Goal: Transaction & Acquisition: Purchase product/service

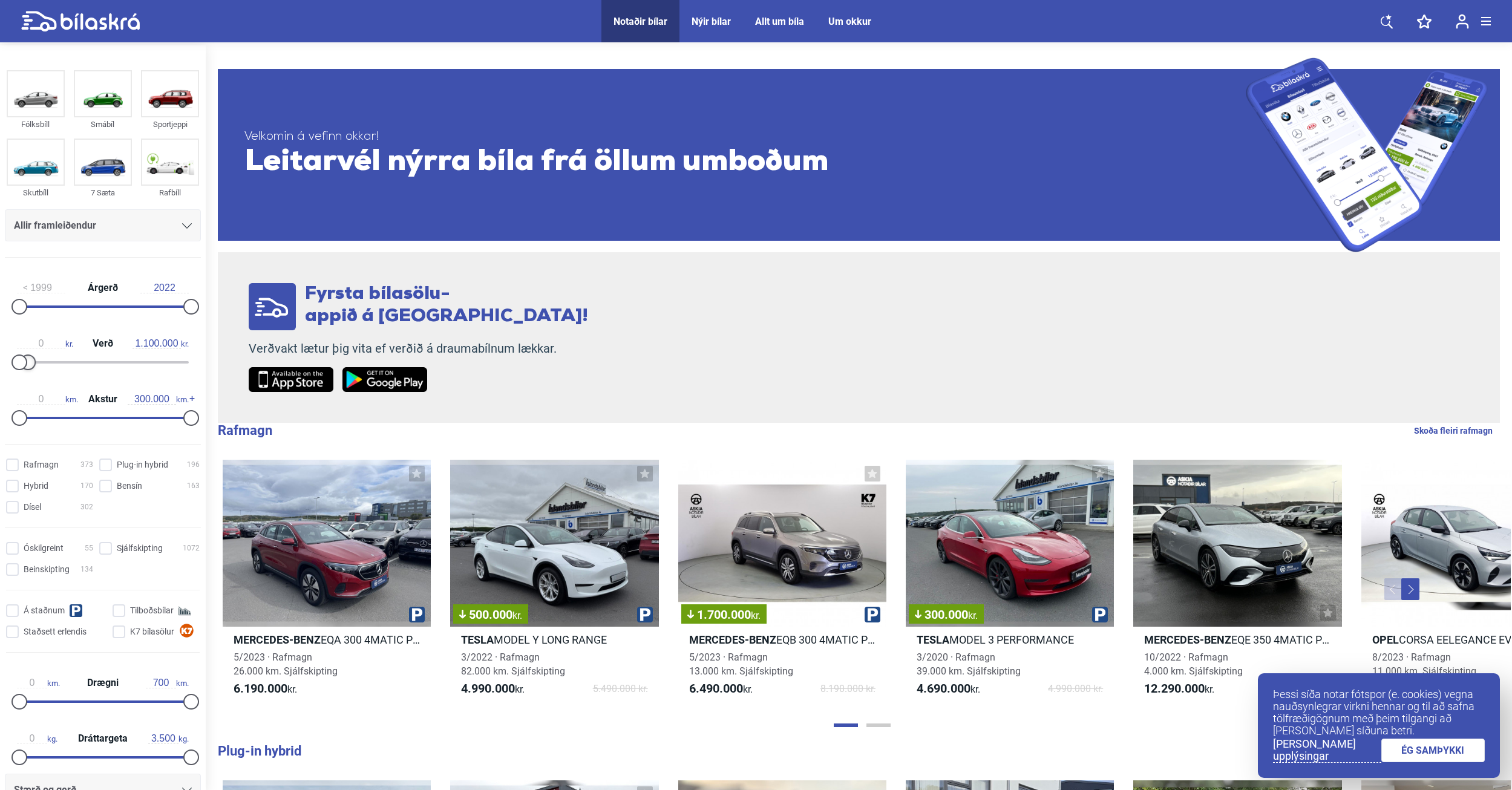
type input "1.200.000"
drag, startPoint x: 188, startPoint y: 362, endPoint x: 31, endPoint y: 404, distance: 162.5
click at [31, 404] on div "1999 Árgerð 2022 0 kr. Verð 1.200.000 kr. 0 km. Akstur 300.000 km." at bounding box center [103, 350] width 206 height 167
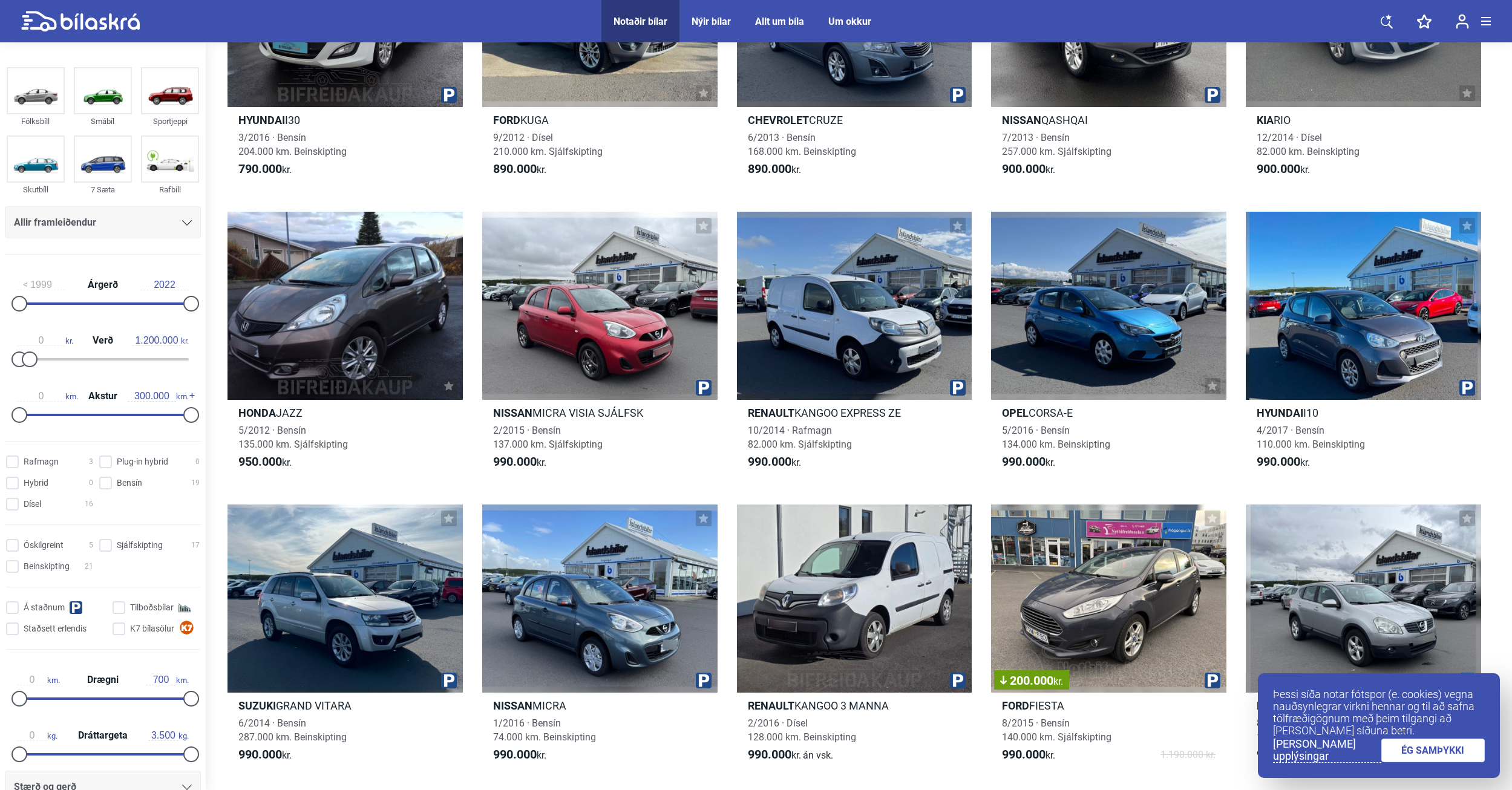
scroll to position [786, 0]
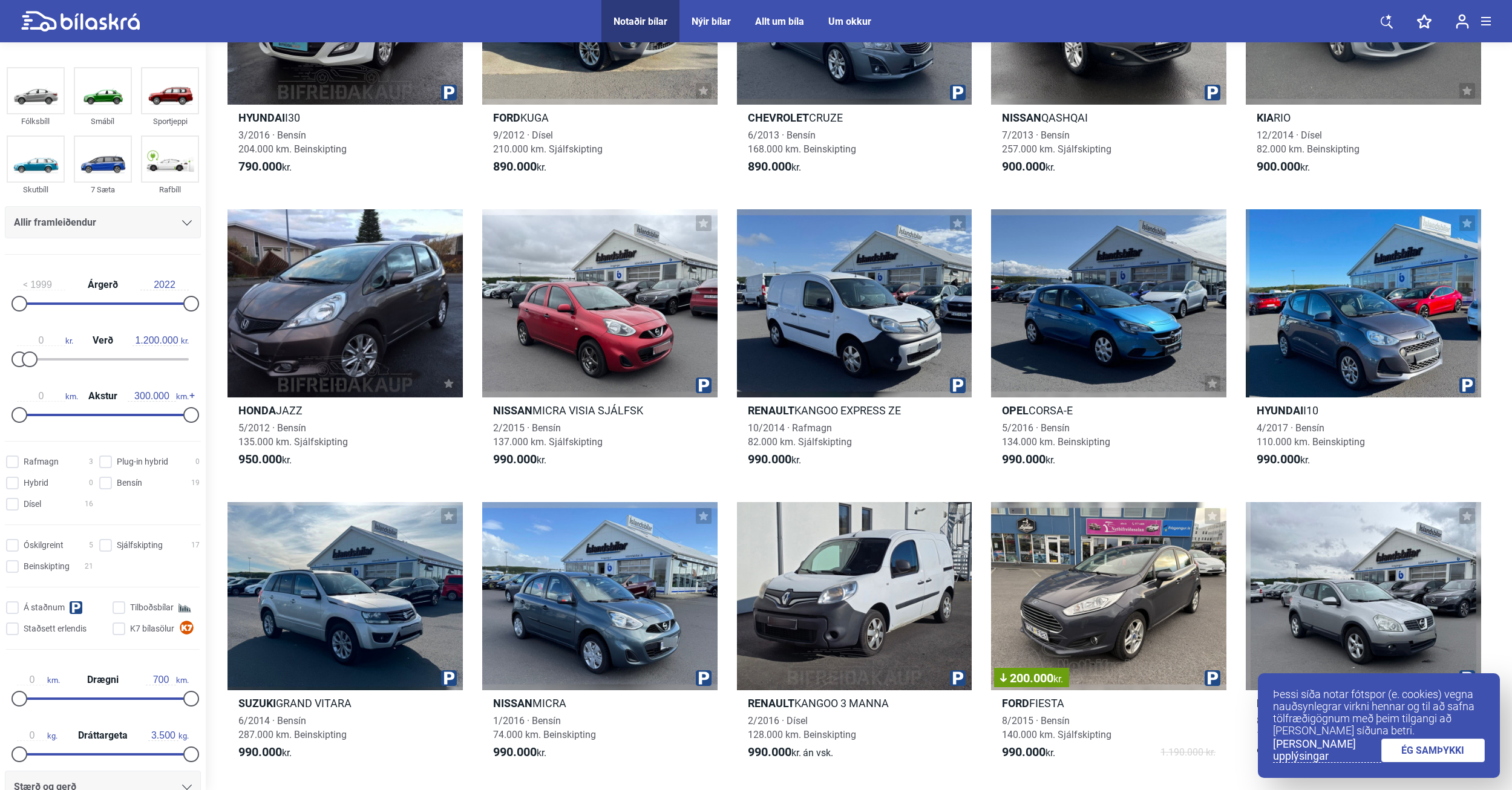
click at [1406, 751] on link "ÉG SAMÞYKKI" at bounding box center [1433, 750] width 104 height 24
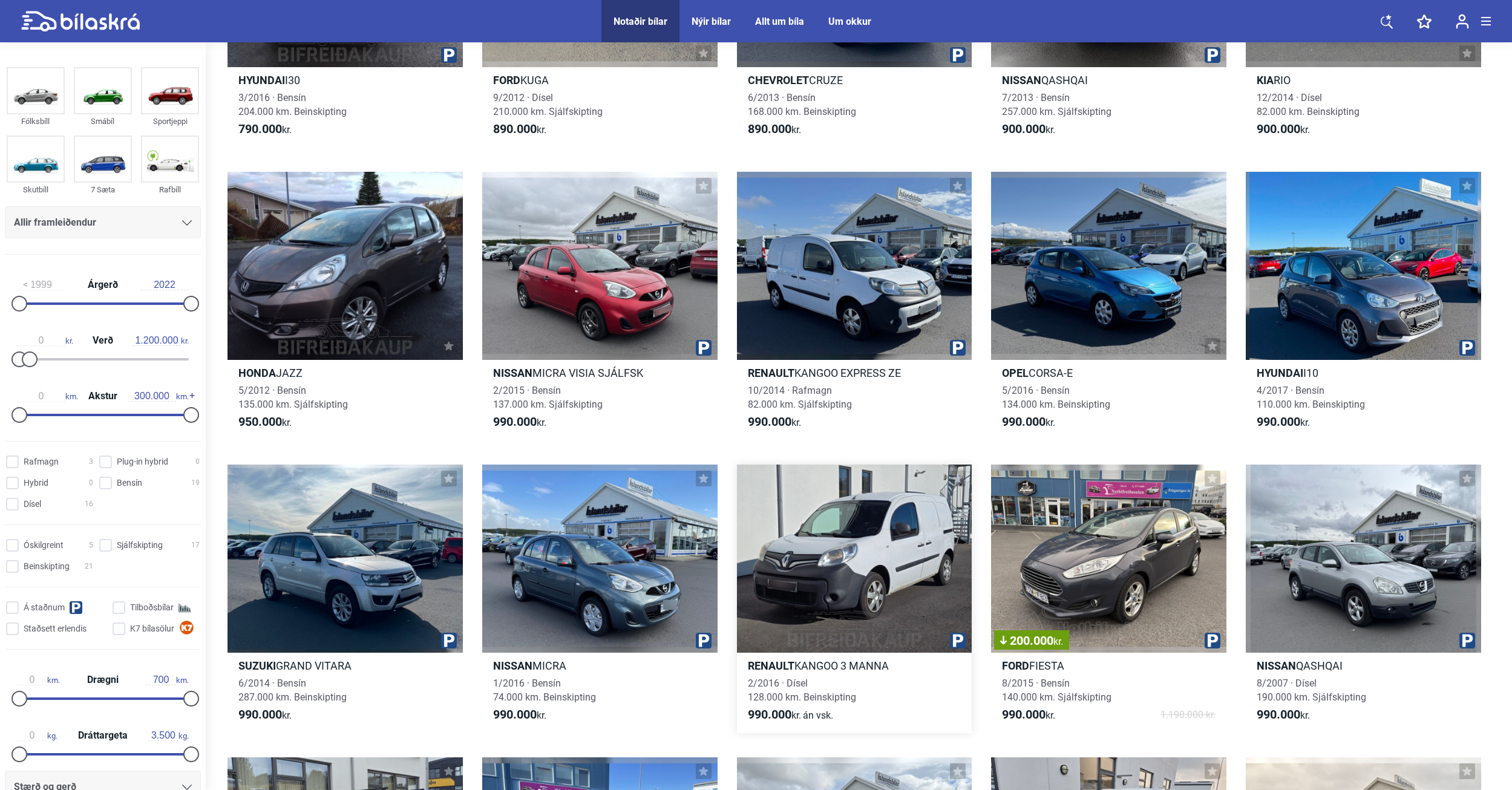
scroll to position [1089, 0]
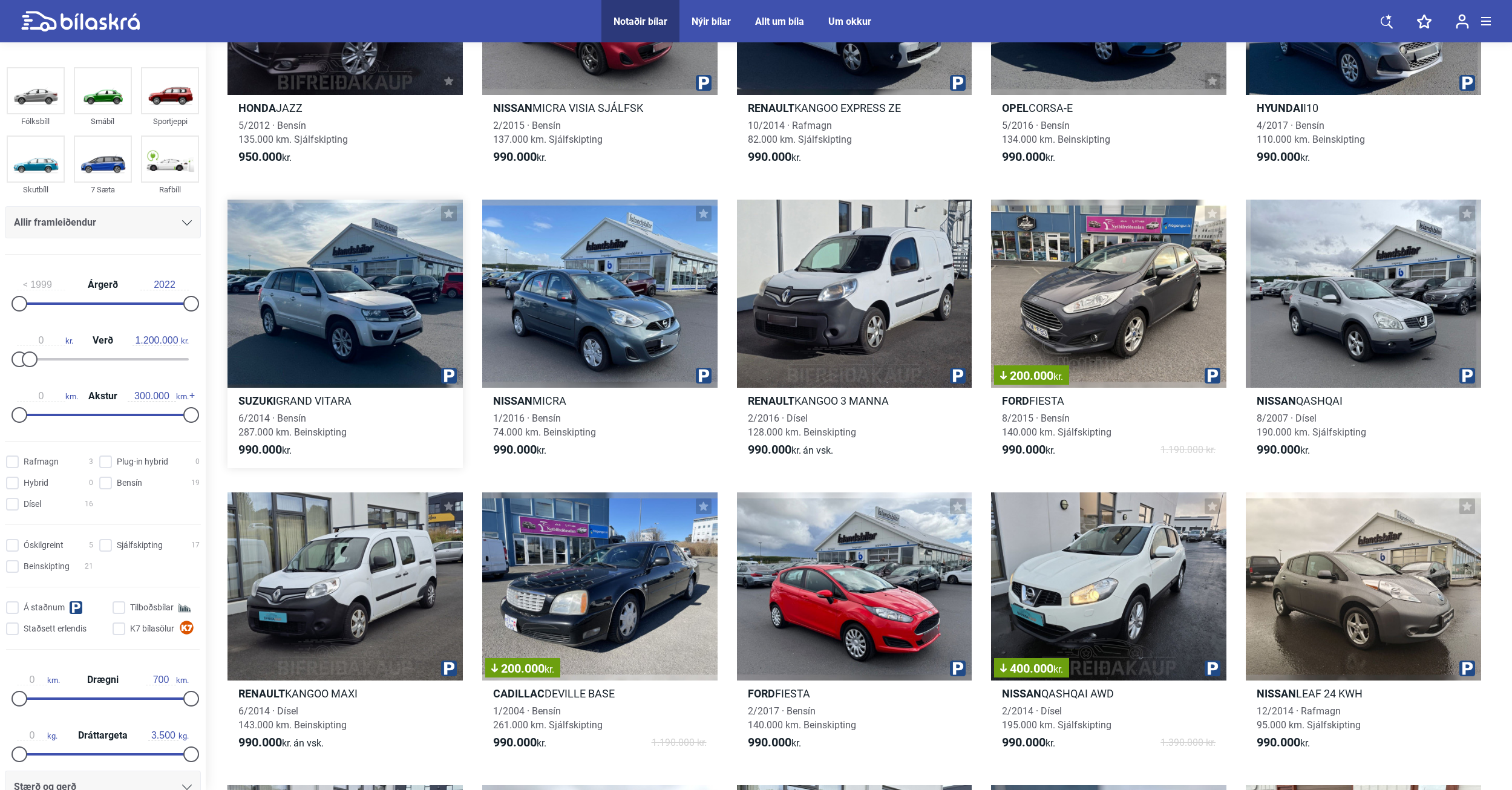
click at [370, 313] on div at bounding box center [345, 293] width 235 height 188
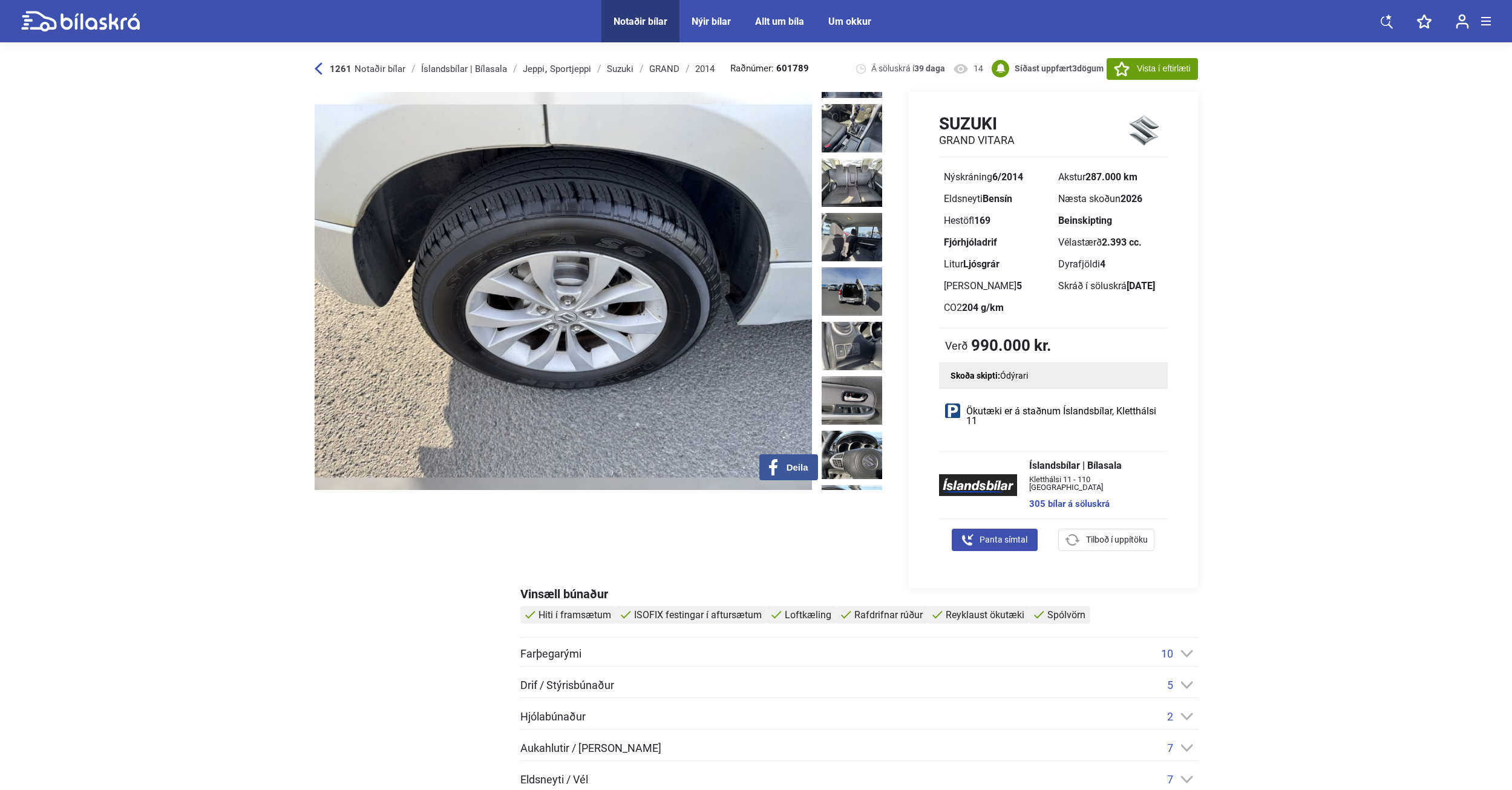
scroll to position [860, 0]
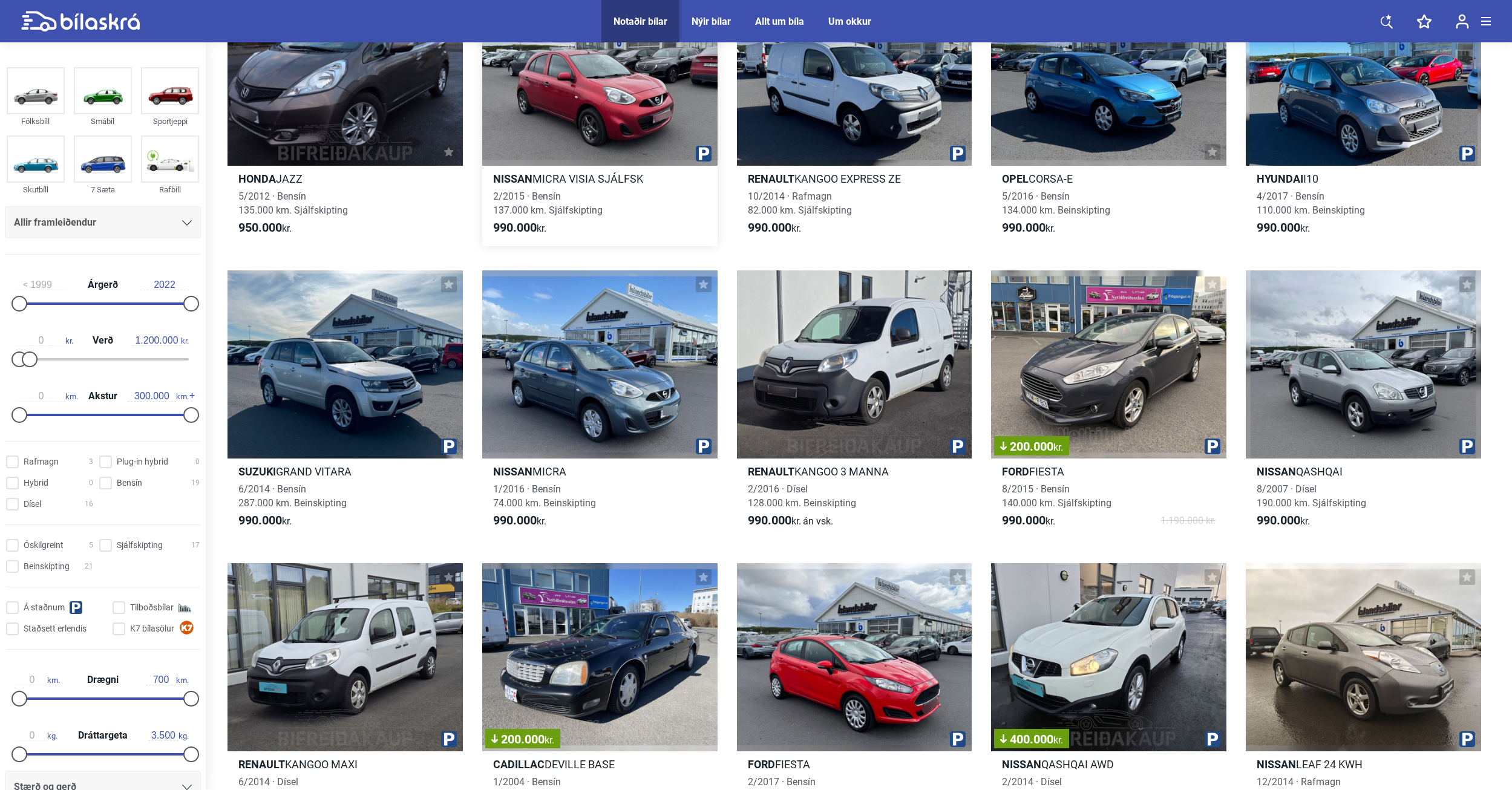
scroll to position [968, 0]
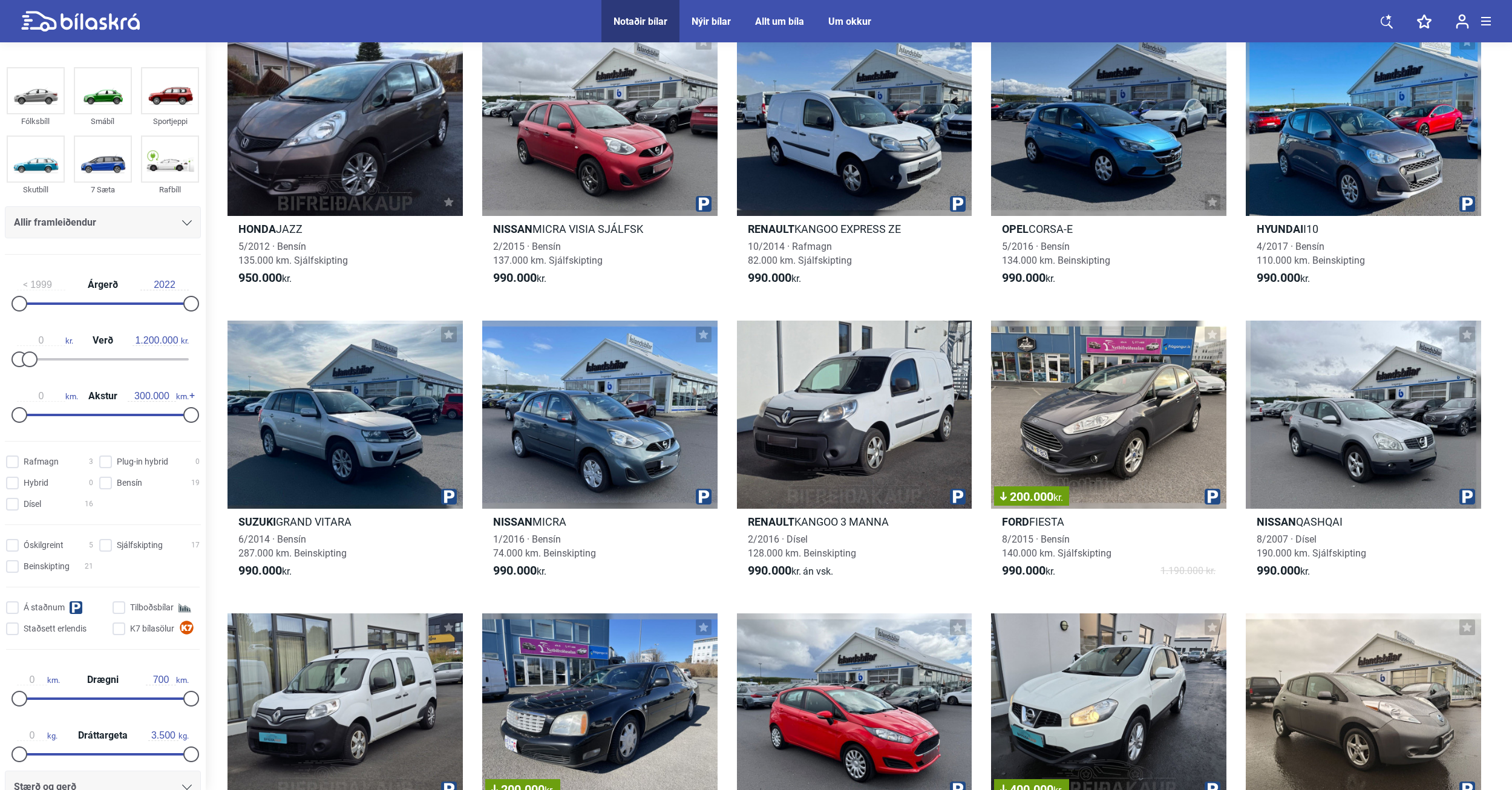
type input "20.000.000"
